Goal: Information Seeking & Learning: Learn about a topic

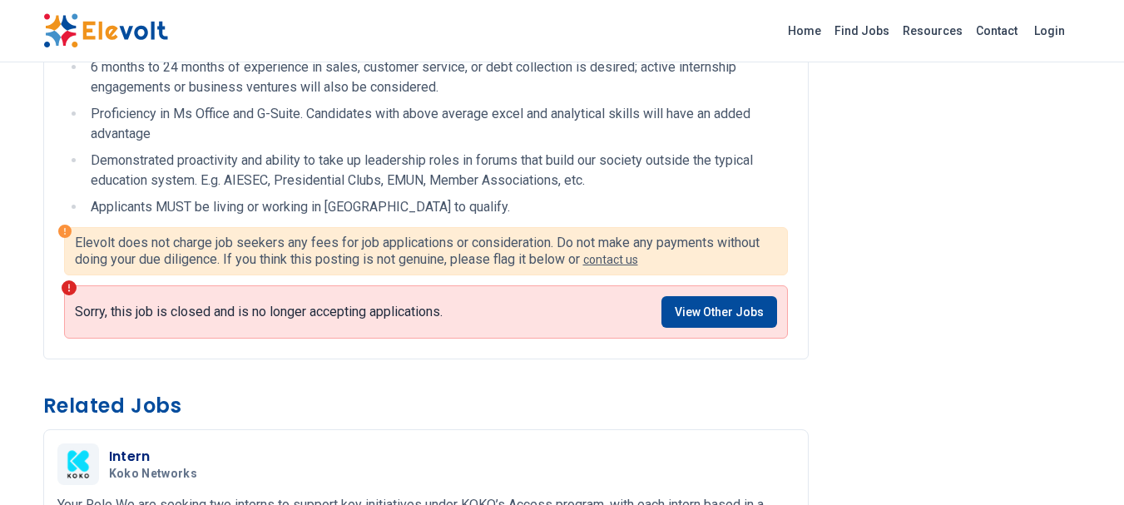
scroll to position [875, 0]
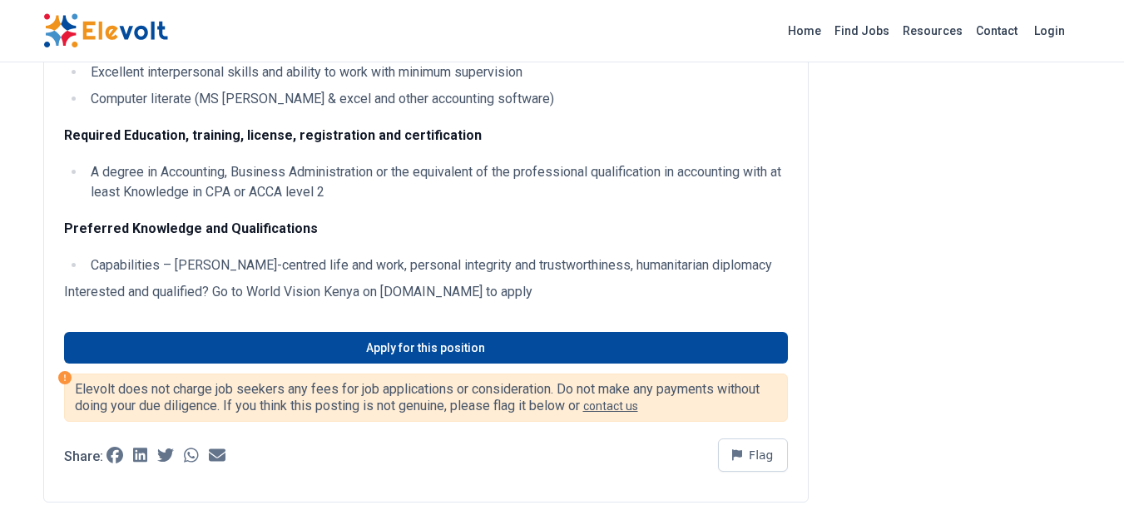
scroll to position [968, 0]
